Goal: Task Accomplishment & Management: Manage account settings

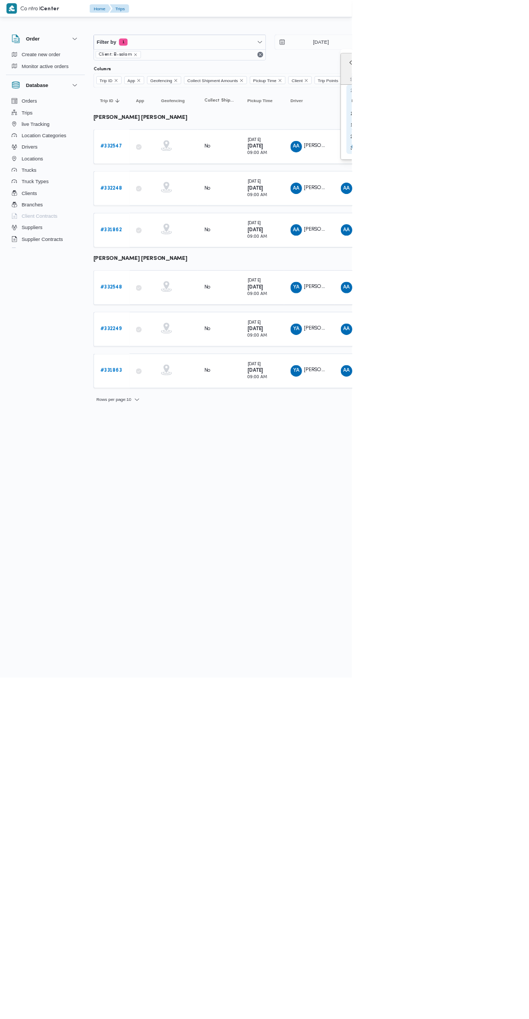
type input "[DATE]"
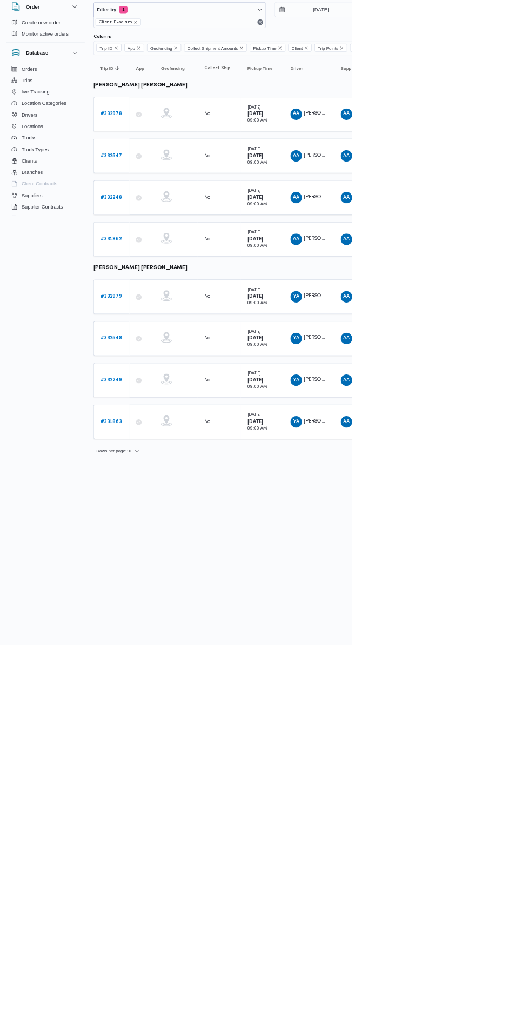
click at [153, 219] on b "# 332978" at bounding box center [167, 220] width 32 height 7
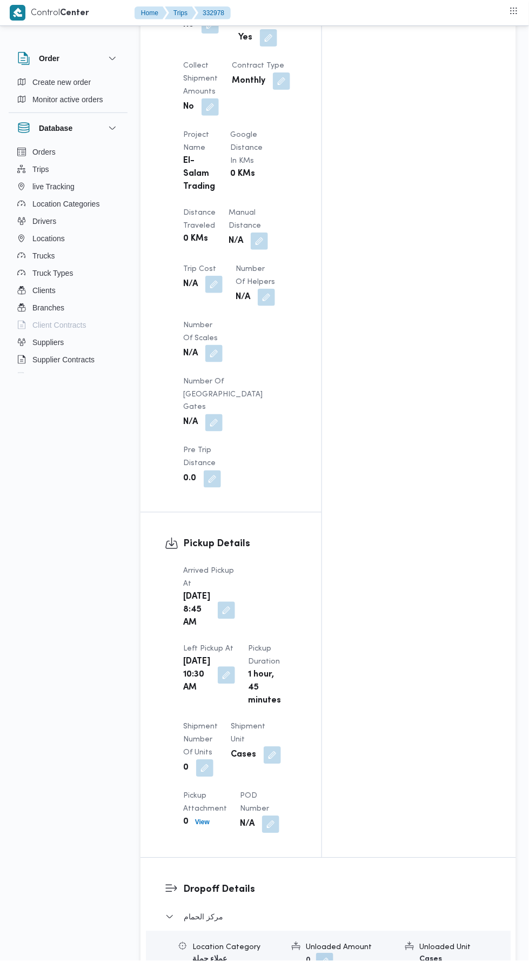
scroll to position [814, 0]
click at [251, 231] on button "button" at bounding box center [259, 239] width 17 height 17
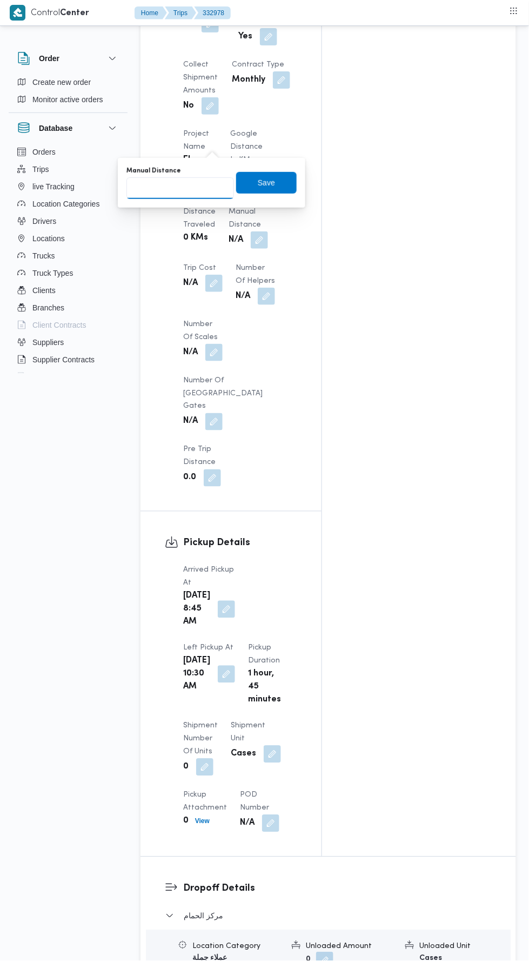
click at [205, 183] on input "Manual Distance" at bounding box center [180, 188] width 108 height 22
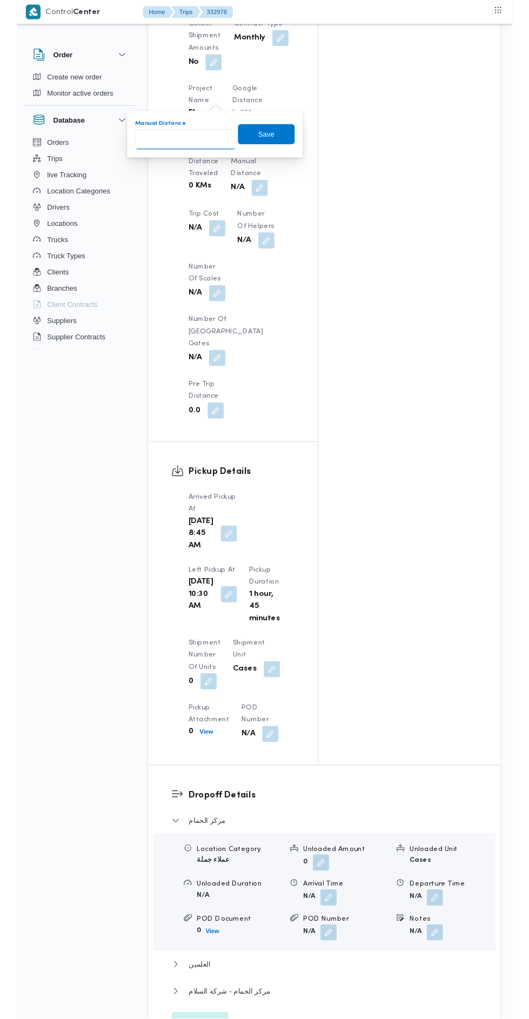
scroll to position [859, 0]
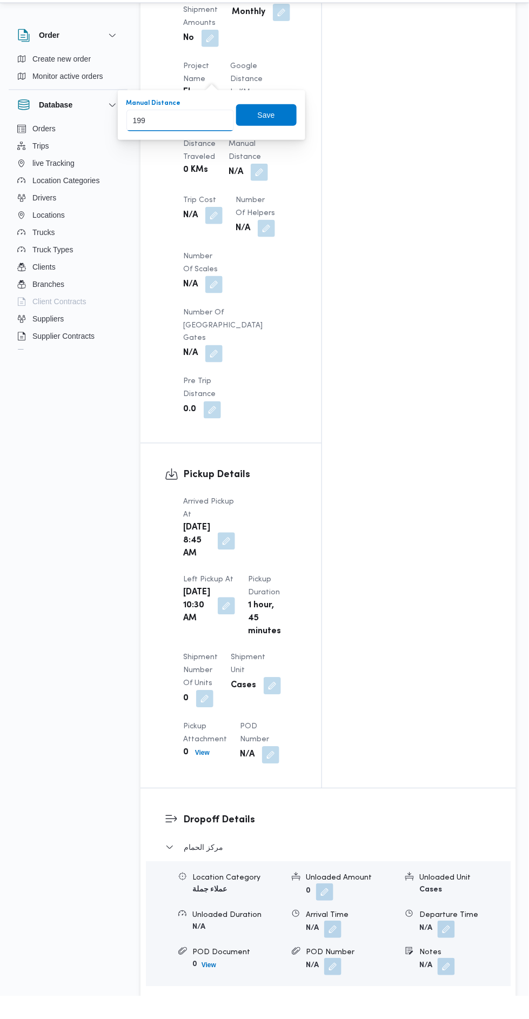
type input "199"
click at [262, 151] on div "Manual Distance 199 Save" at bounding box center [211, 138] width 172 height 35
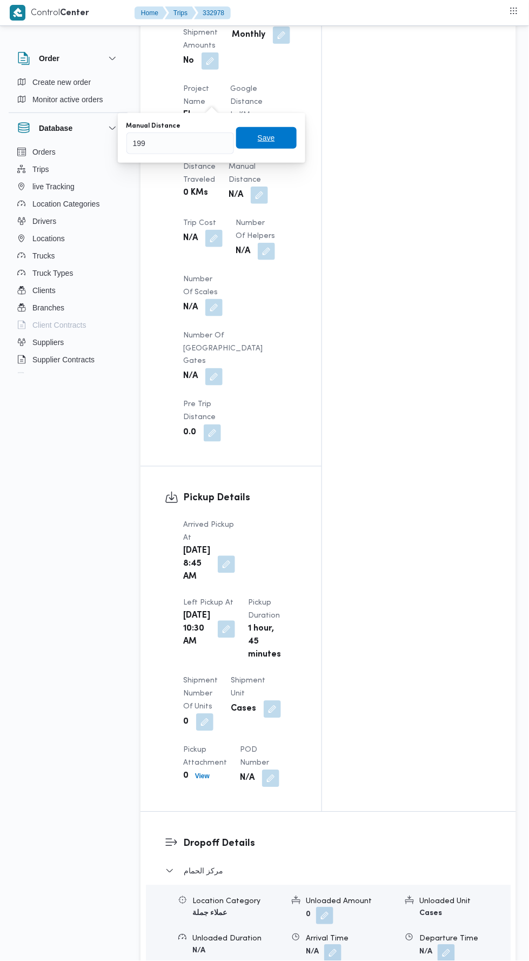
click at [271, 141] on span "Save" at bounding box center [266, 137] width 17 height 13
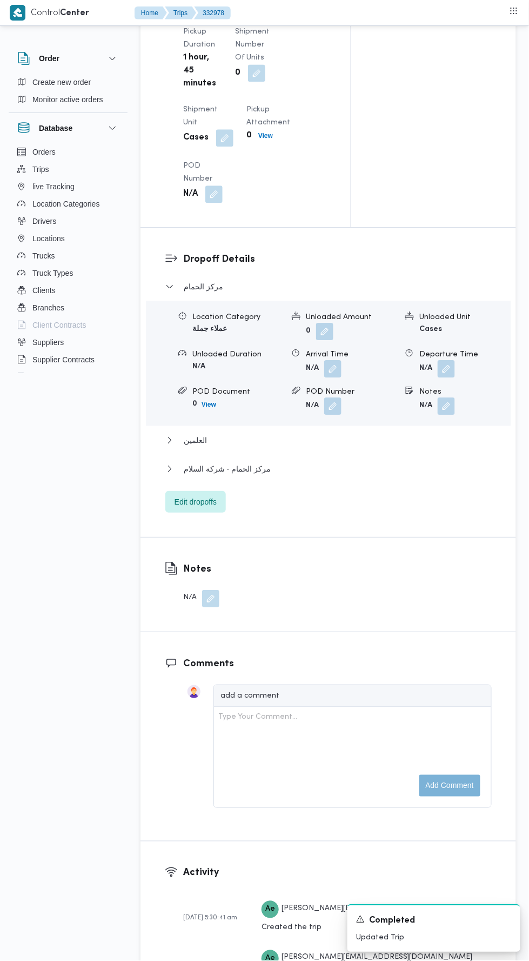
scroll to position [1301, 0]
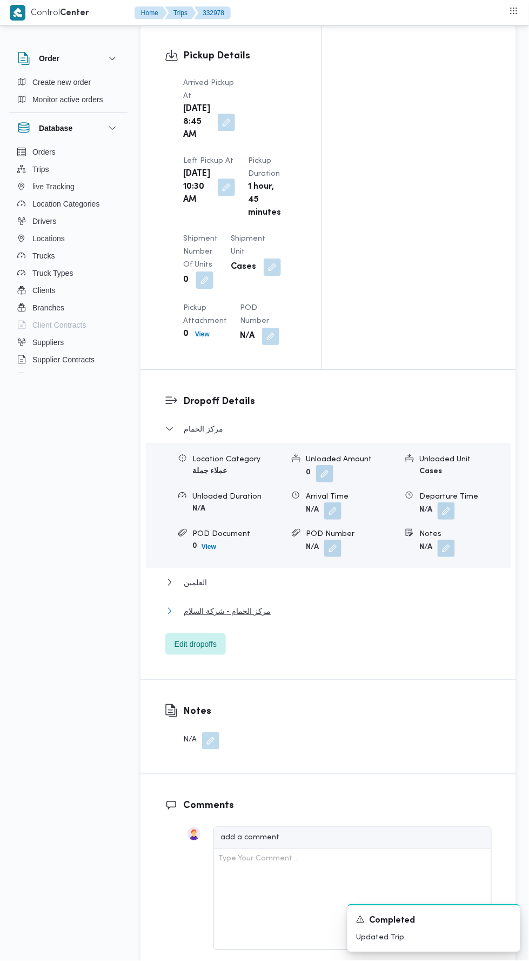
click at [338, 604] on button "مركز الحمام - شركة السلام" at bounding box center [328, 610] width 326 height 13
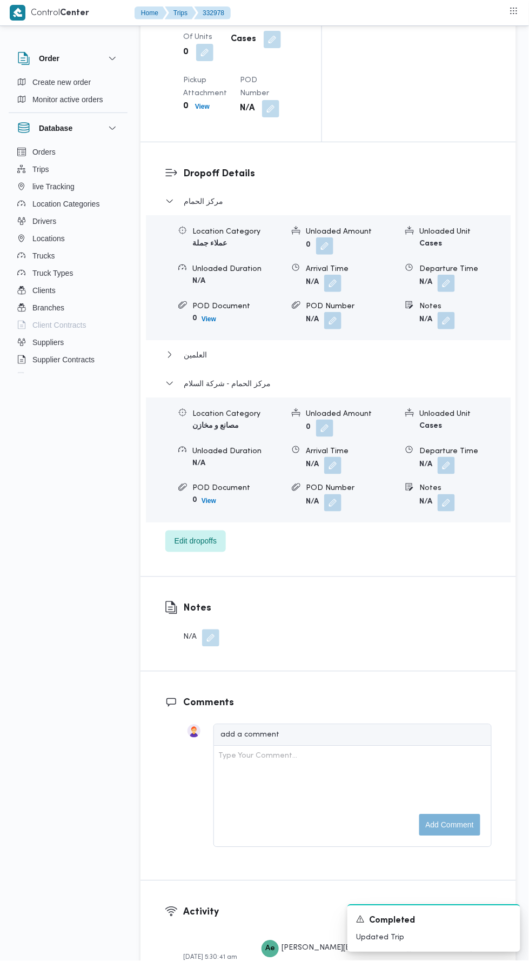
scroll to position [1588, 0]
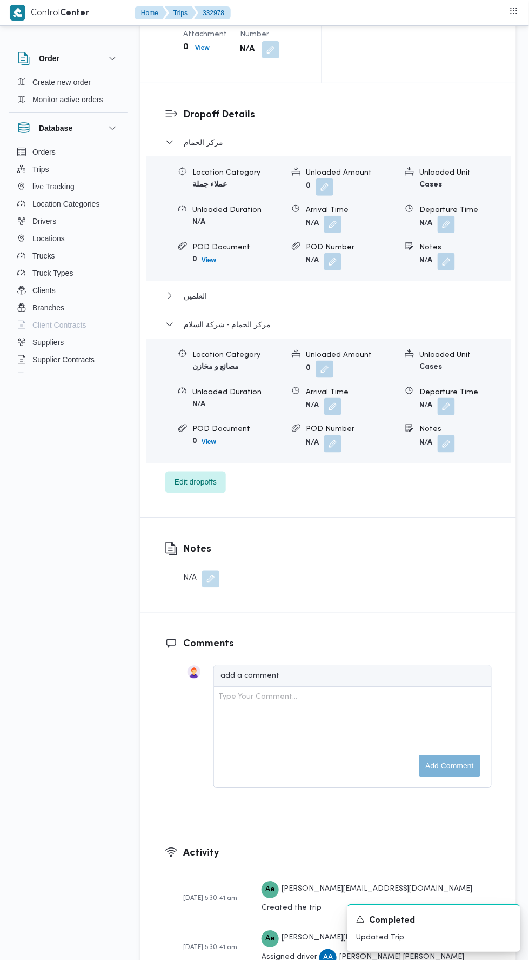
click at [454, 398] on button "button" at bounding box center [446, 406] width 17 height 17
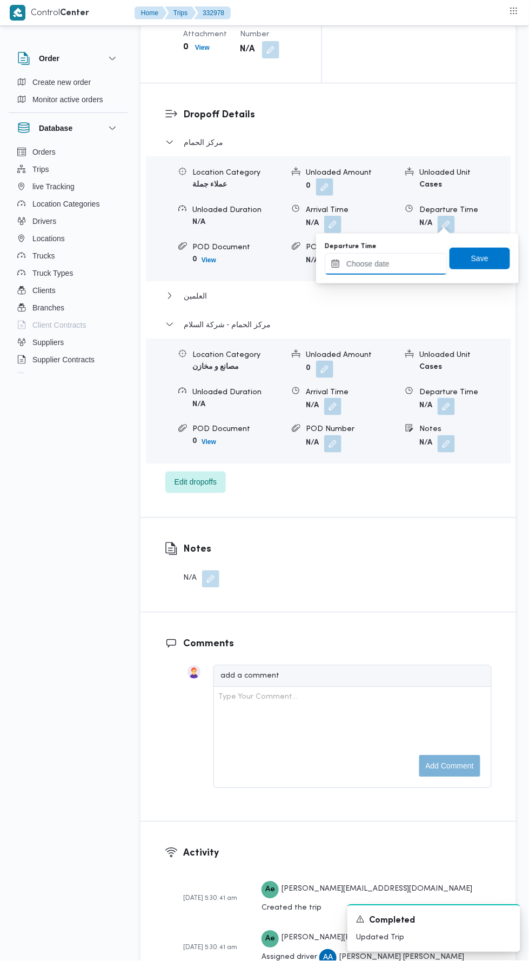
click at [422, 265] on input "Departure Time" at bounding box center [386, 264] width 123 height 22
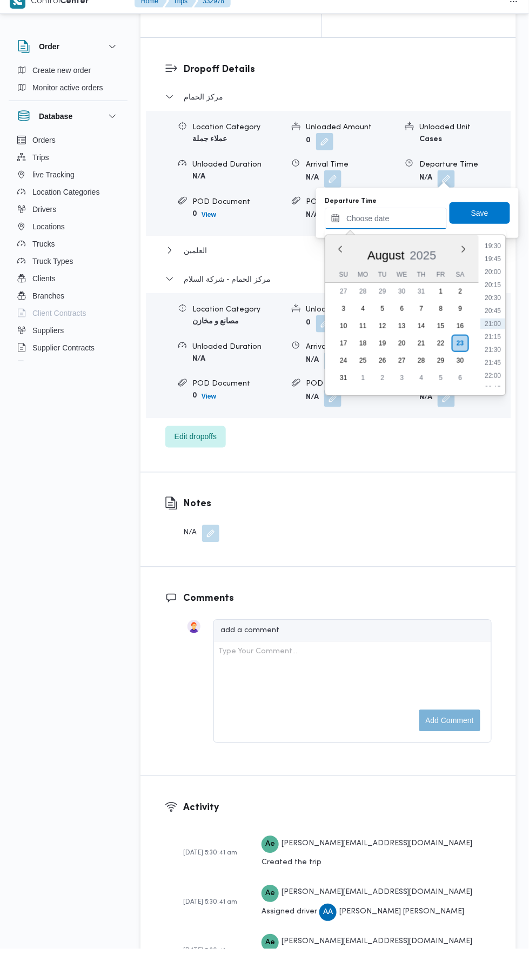
scroll to position [1621, 0]
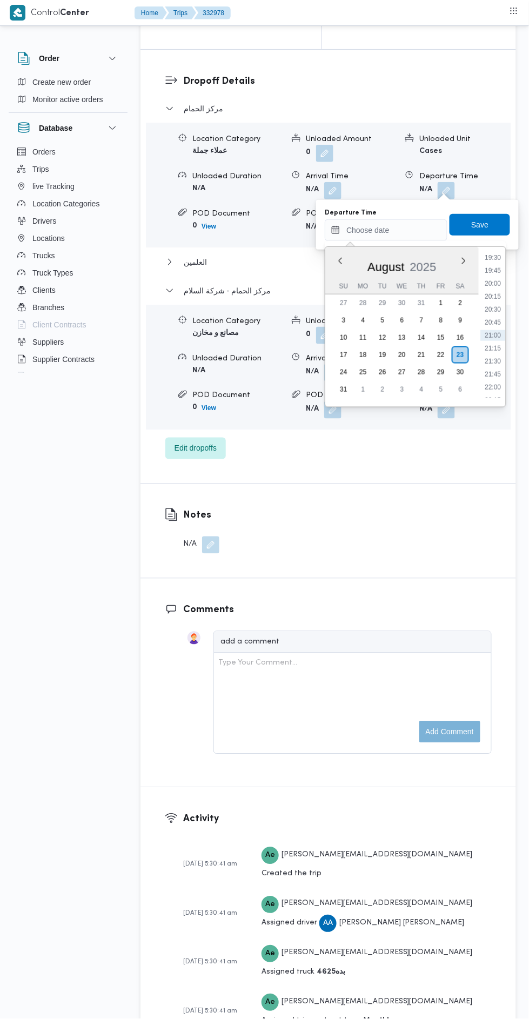
click at [488, 337] on li "21:00" at bounding box center [493, 335] width 25 height 11
type input "[DATE] 21:00"
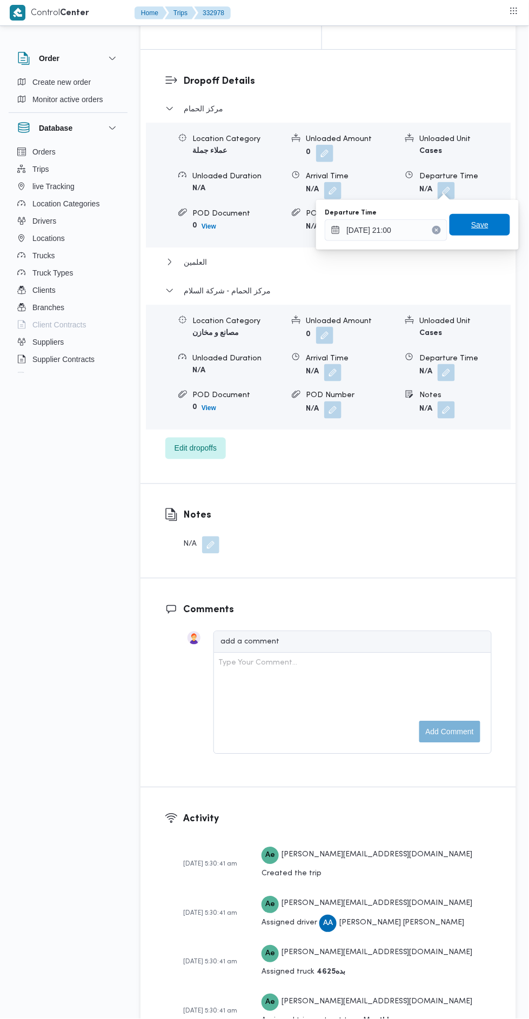
click at [499, 219] on span "Save" at bounding box center [480, 225] width 61 height 22
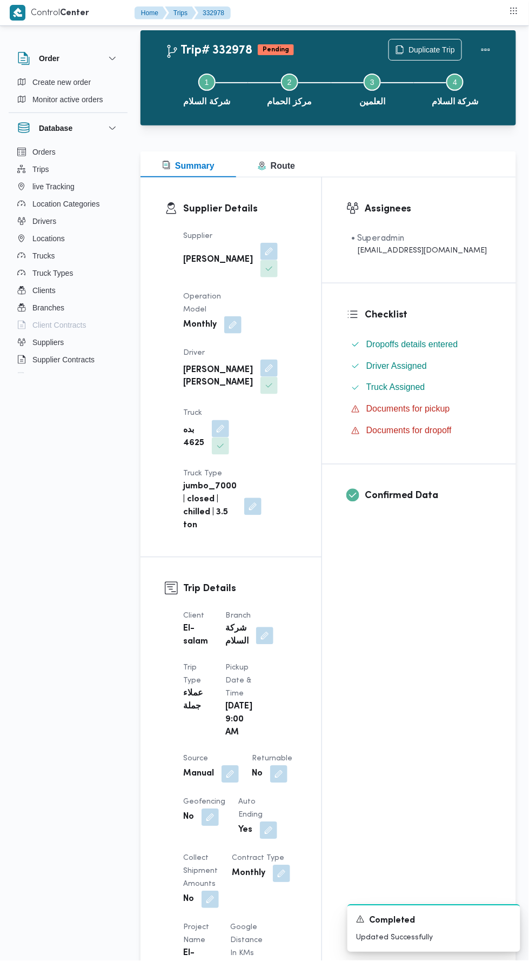
scroll to position [0, 0]
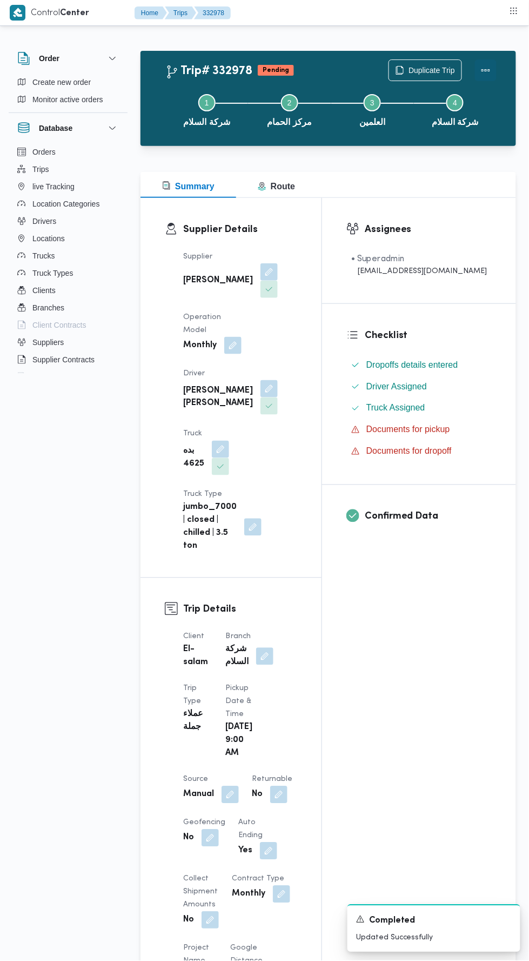
click at [484, 69] on button "Actions" at bounding box center [486, 70] width 22 height 22
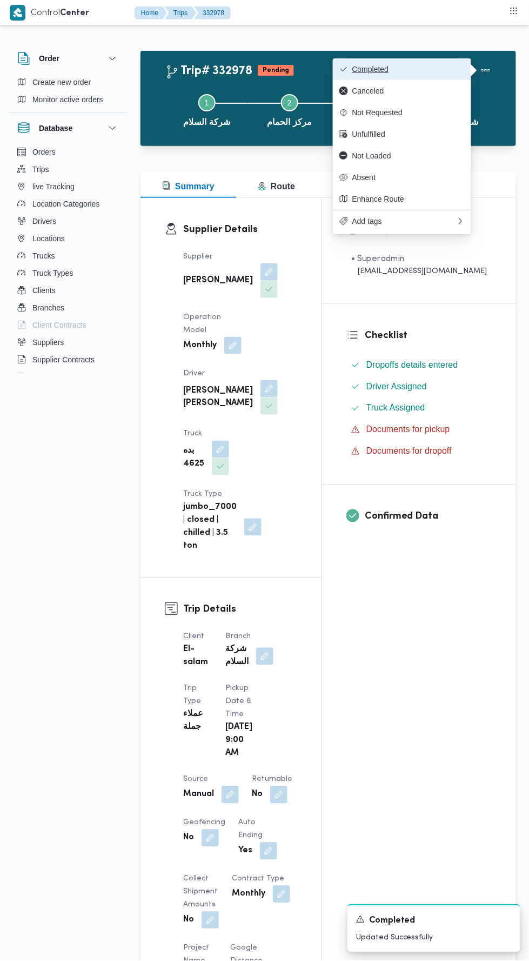
click at [449, 62] on button "Completed" at bounding box center [402, 69] width 138 height 22
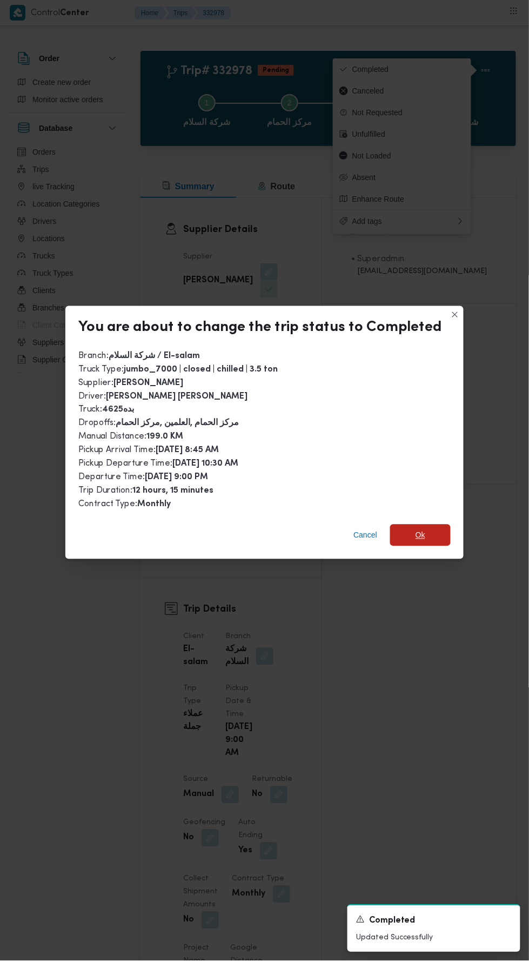
click at [430, 530] on span "Ok" at bounding box center [420, 535] width 61 height 22
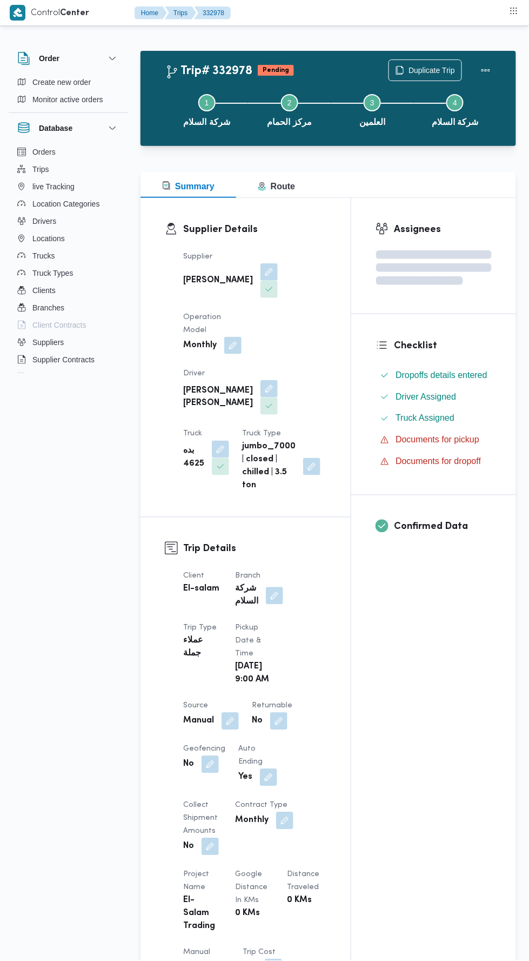
click at [460, 696] on div "Assignees Checklist Dropoffs details entered Driver Assigned Truck Assigned Doc…" at bounding box center [433, 834] width 165 height 1273
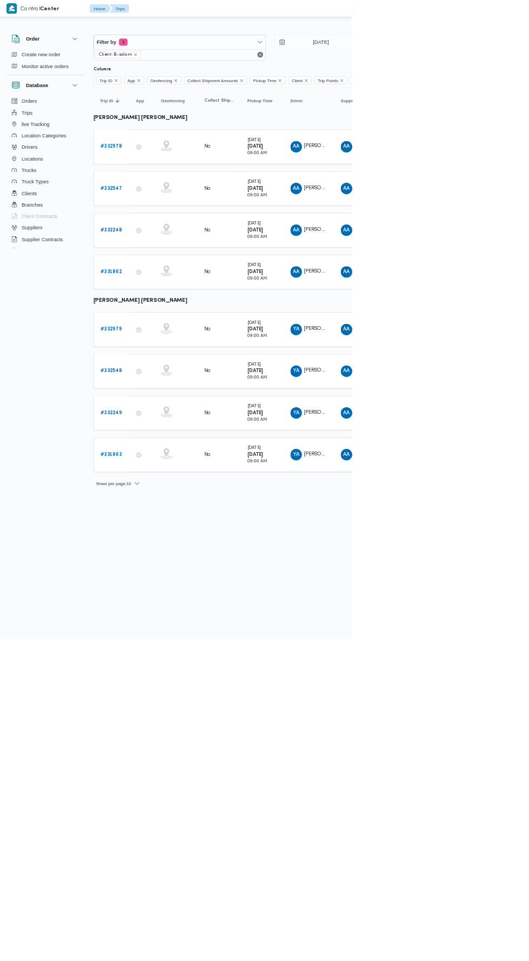
click at [176, 491] on b "# 332979" at bounding box center [167, 494] width 32 height 7
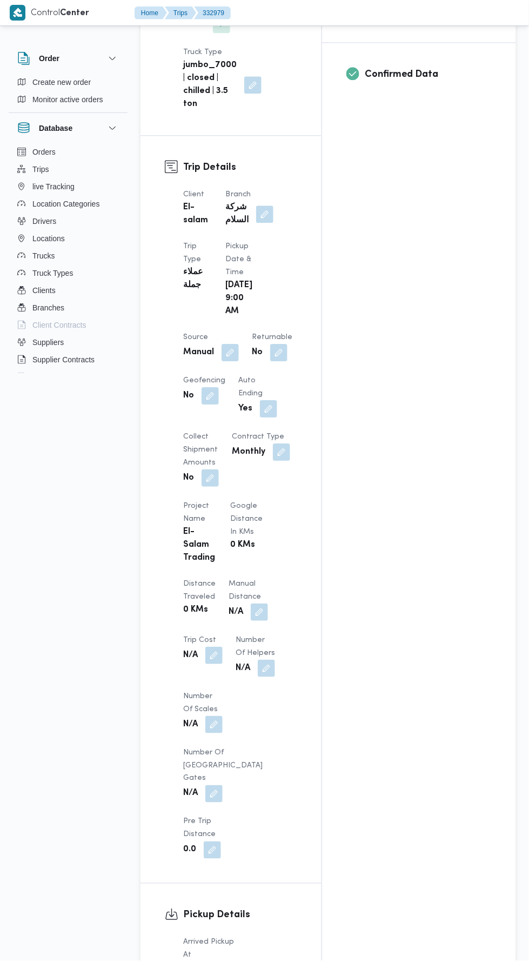
scroll to position [446, 0]
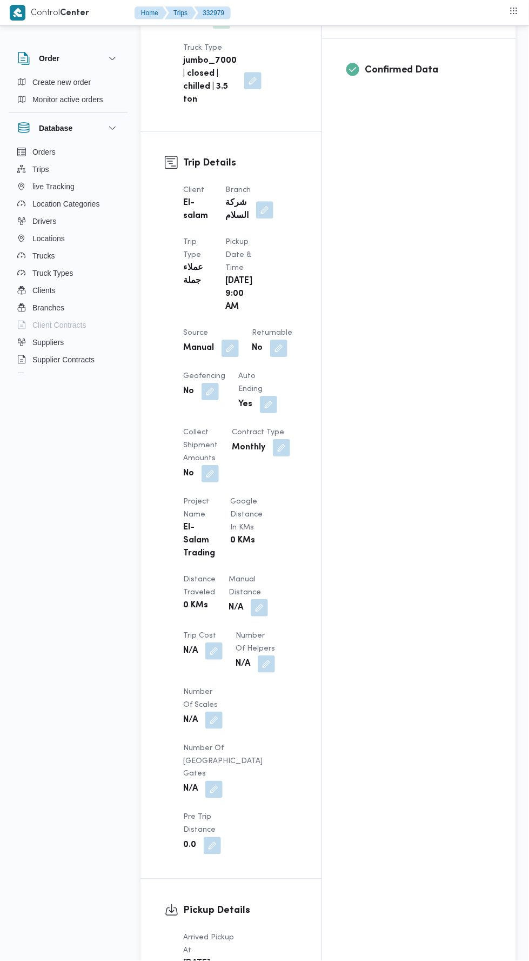
click at [251, 599] on button "button" at bounding box center [259, 607] width 17 height 17
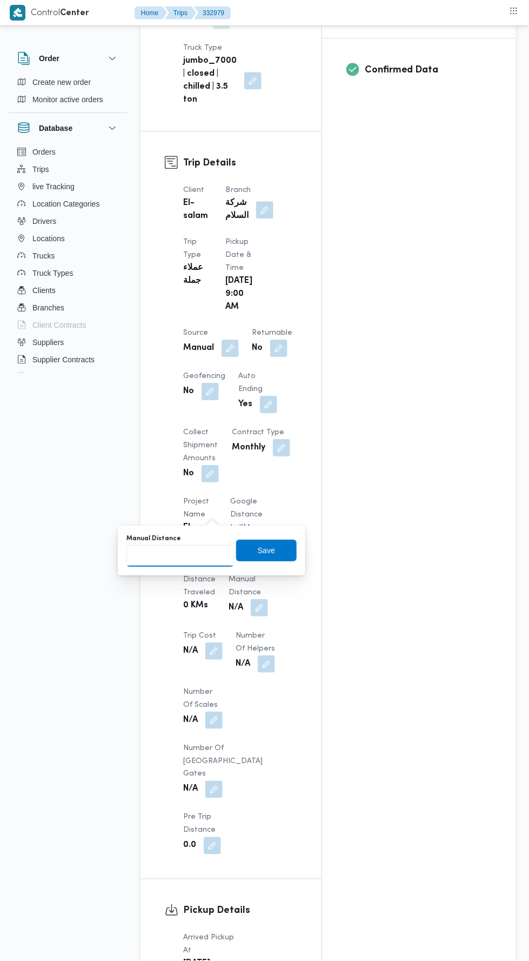
click at [156, 556] on input "Manual Distance" at bounding box center [180, 556] width 108 height 22
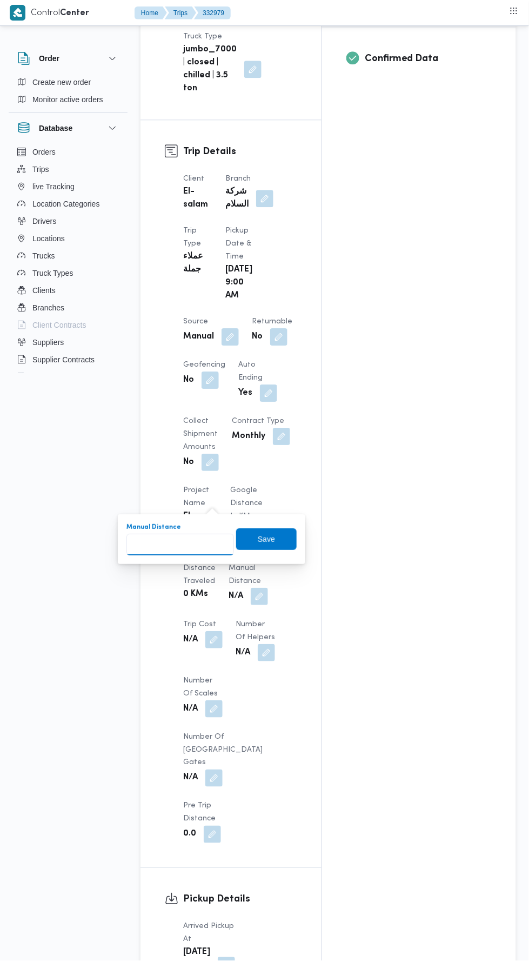
scroll to position [515, 0]
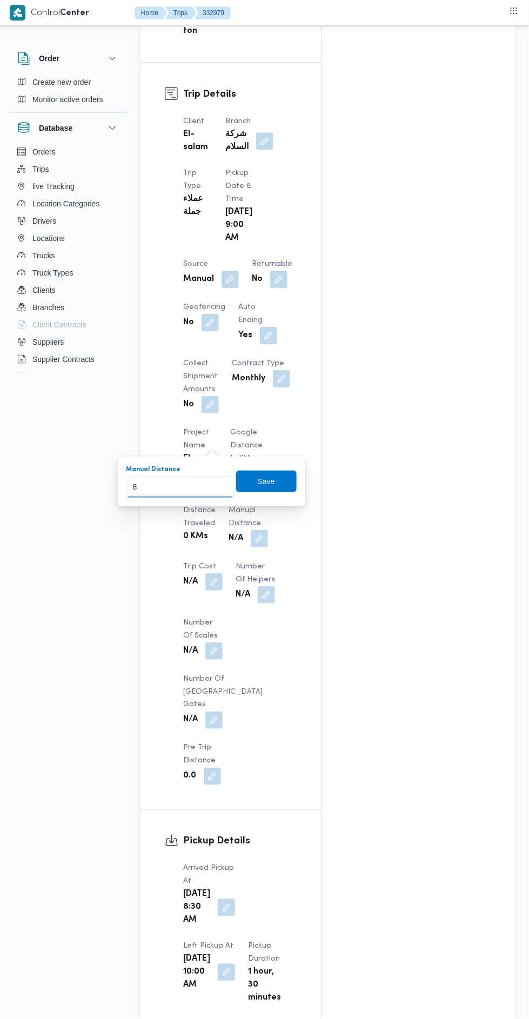
type input "83"
click at [279, 488] on span "Save" at bounding box center [266, 482] width 61 height 22
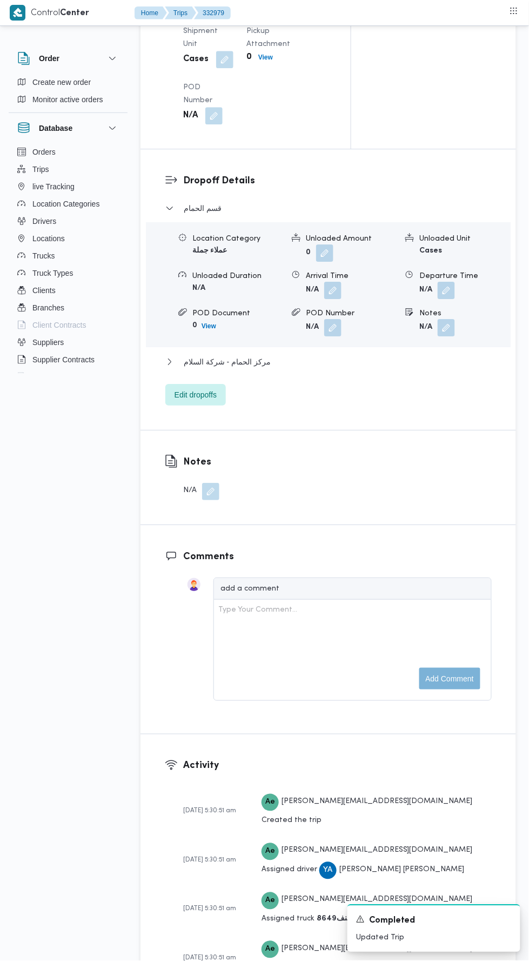
scroll to position [1289, 0]
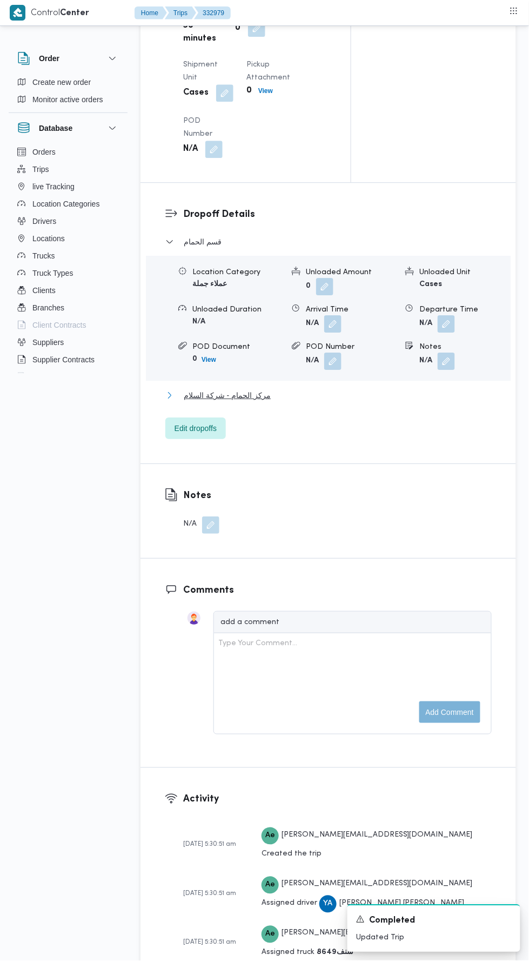
click at [221, 402] on span "مركز الحمام - شركة السلام" at bounding box center [227, 395] width 87 height 13
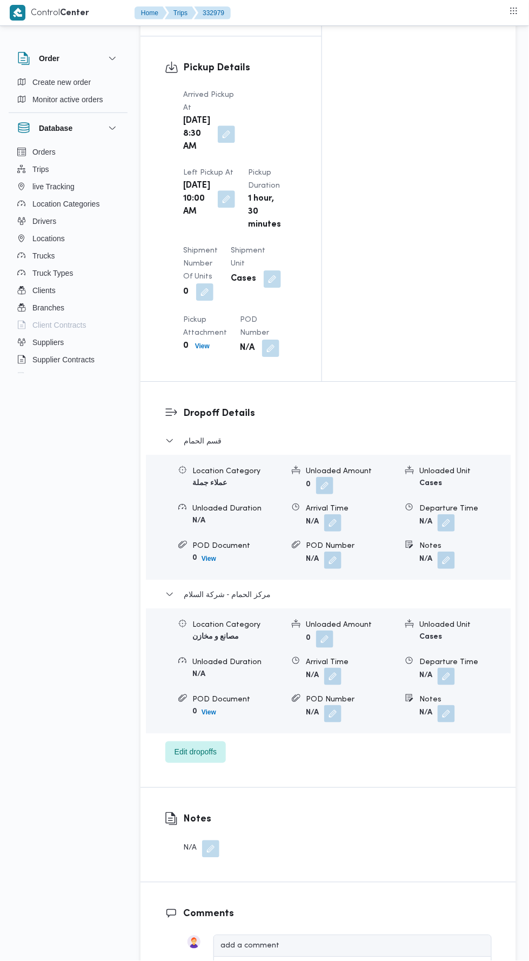
click at [444, 668] on button "button" at bounding box center [446, 676] width 17 height 17
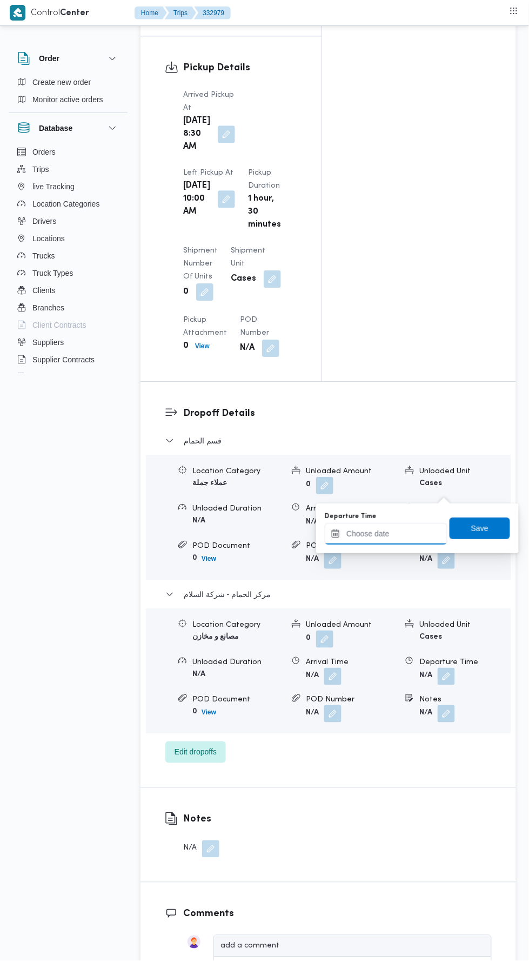
click at [361, 536] on input "Departure Time" at bounding box center [386, 534] width 123 height 22
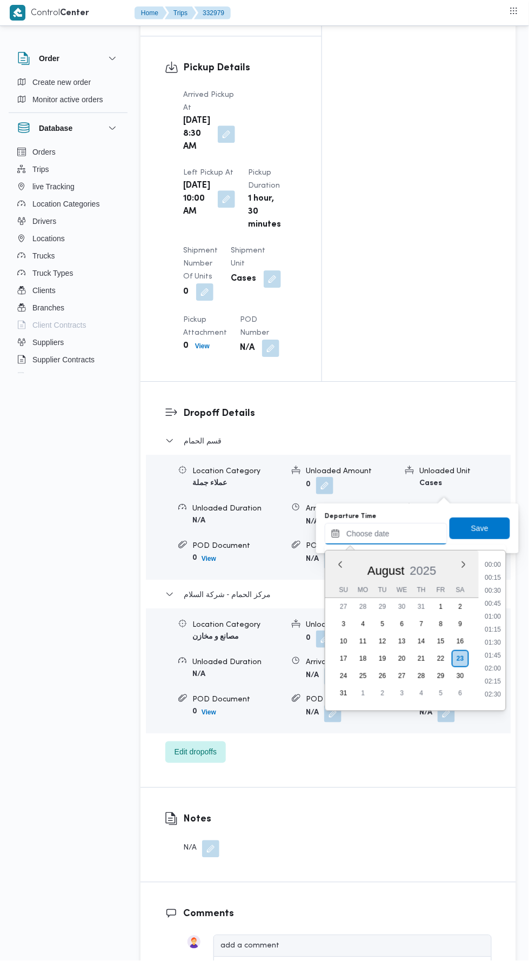
scroll to position [1028, 0]
click at [490, 626] on li "21:00" at bounding box center [493, 626] width 25 height 11
type input "[DATE] 21:00"
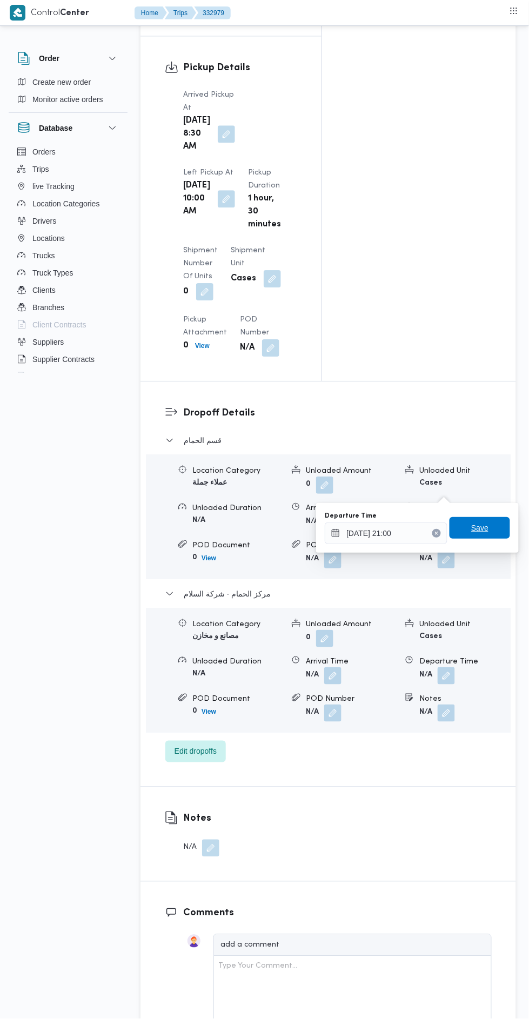
click at [481, 527] on span "Save" at bounding box center [479, 528] width 17 height 13
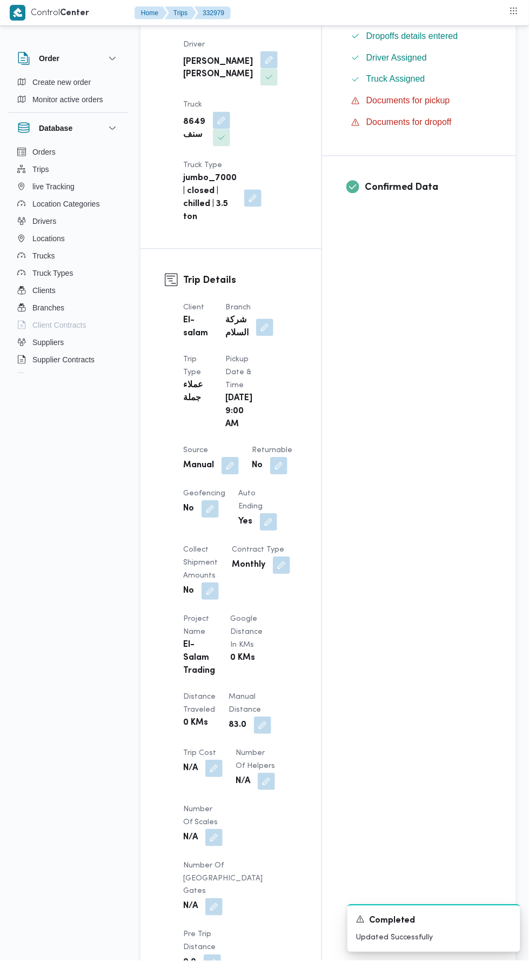
scroll to position [0, 0]
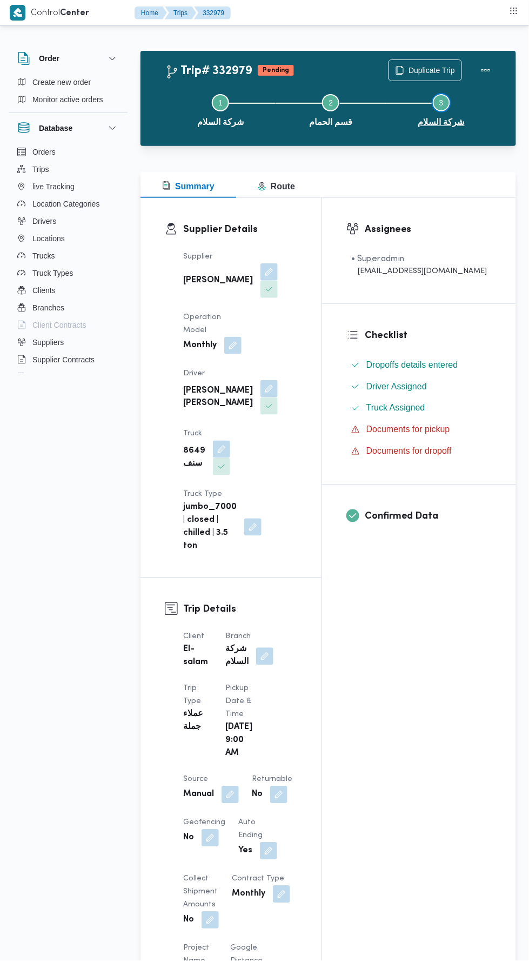
click at [488, 84] on button "Step 3 is incomplete 3 شركة السلام" at bounding box center [441, 109] width 110 height 56
click at [482, 78] on button "Actions" at bounding box center [486, 70] width 22 height 22
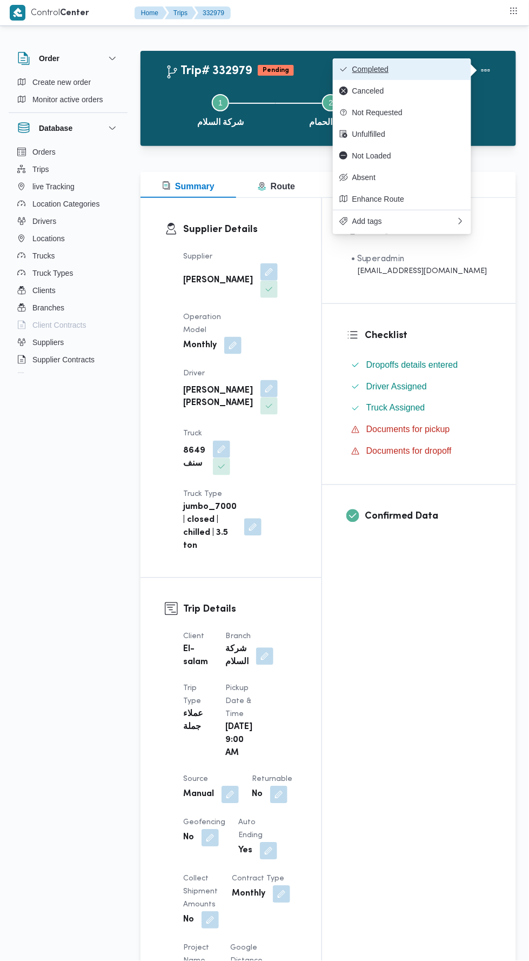
click at [419, 69] on span "Completed" at bounding box center [408, 69] width 112 height 9
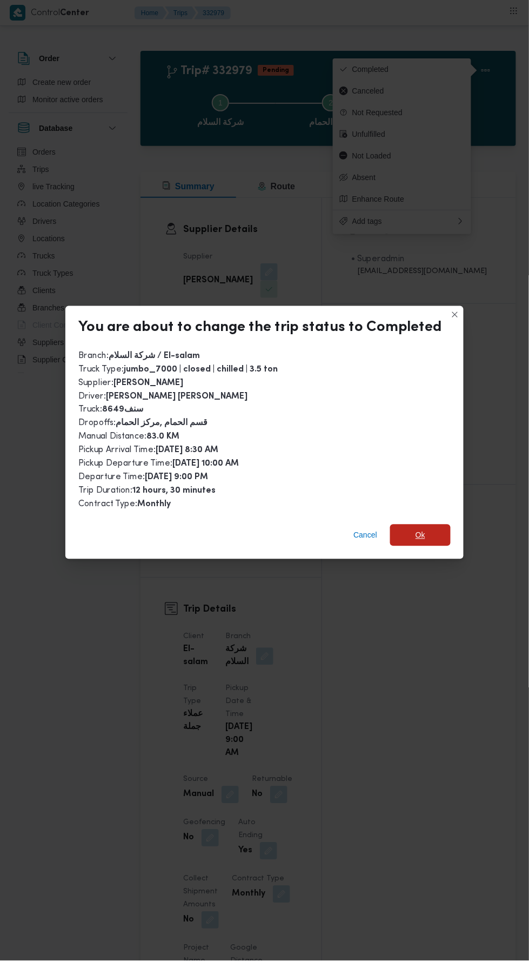
click at [418, 529] on span "Ok" at bounding box center [421, 535] width 10 height 13
